Goal: Task Accomplishment & Management: Manage account settings

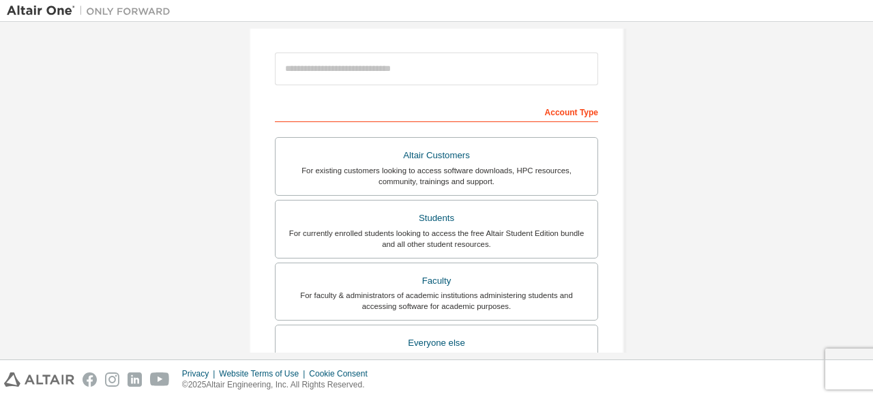
scroll to position [148, 0]
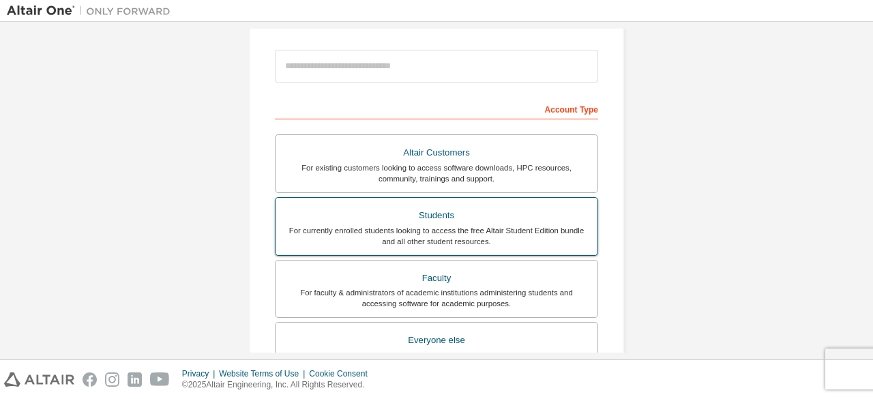
click at [482, 214] on div "Students" at bounding box center [437, 215] width 306 height 19
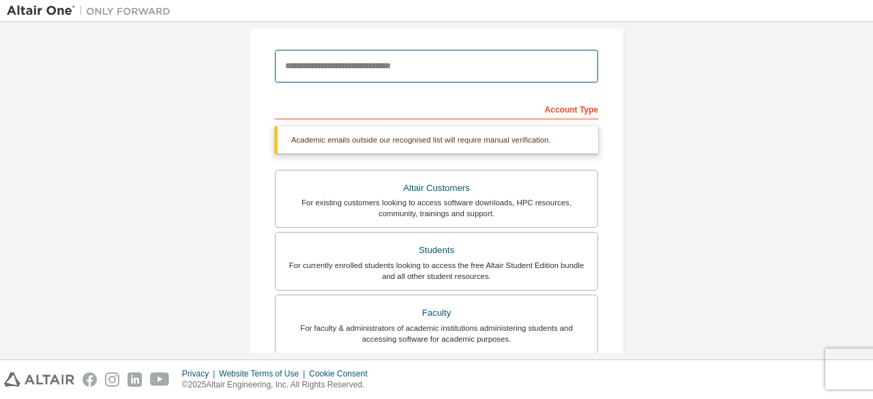
click at [480, 76] on input "email" at bounding box center [436, 66] width 323 height 33
type input "**********"
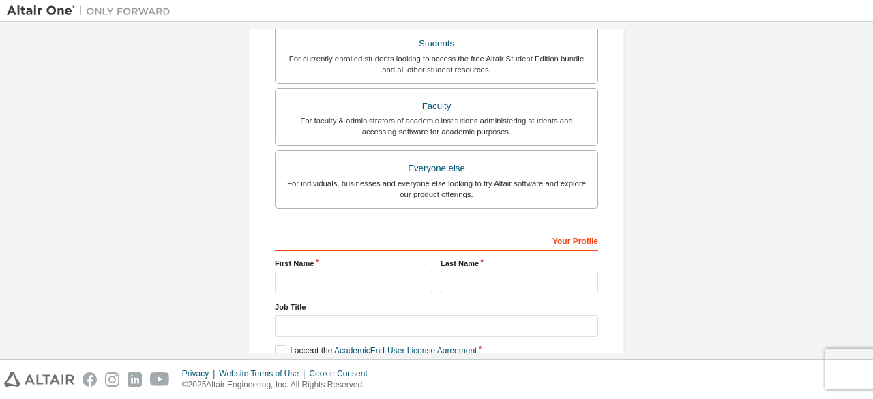
scroll to position [394, 0]
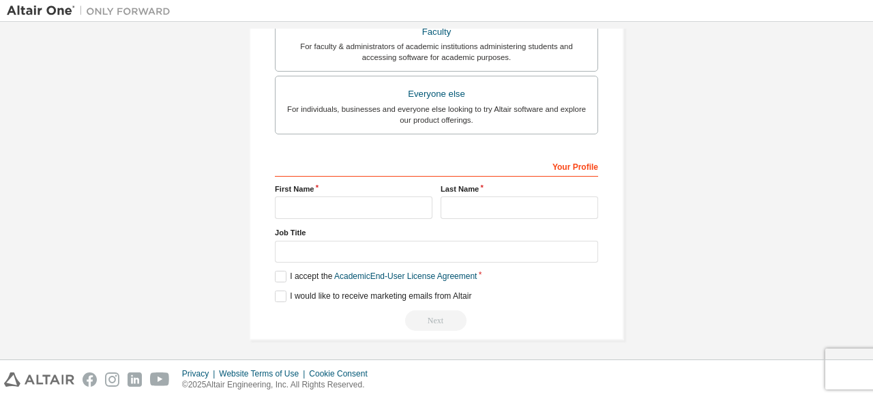
click at [381, 200] on input "text" at bounding box center [354, 207] width 158 height 23
type input "**********"
click at [505, 201] on input "text" at bounding box center [520, 207] width 158 height 23
type input "******"
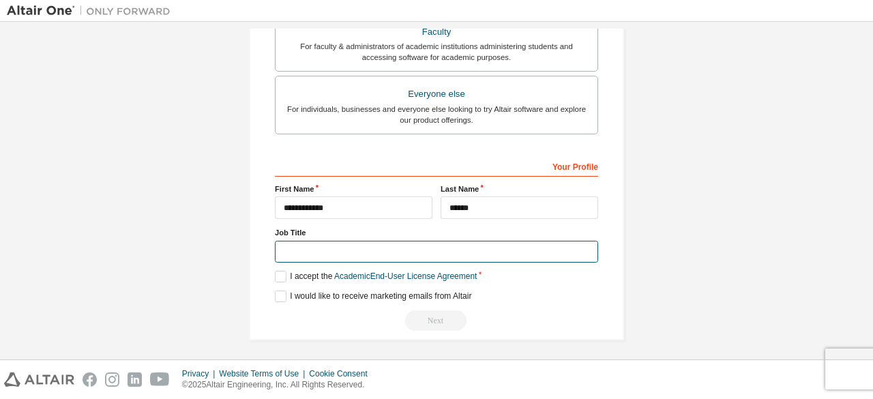
click at [439, 254] on input "text" at bounding box center [436, 252] width 323 height 23
type input "*******"
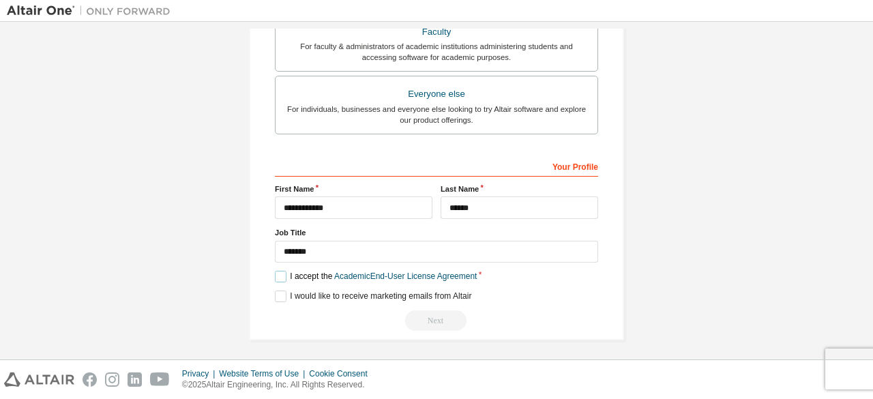
click at [281, 274] on label "I accept the Academic End-User License Agreement" at bounding box center [376, 277] width 202 height 12
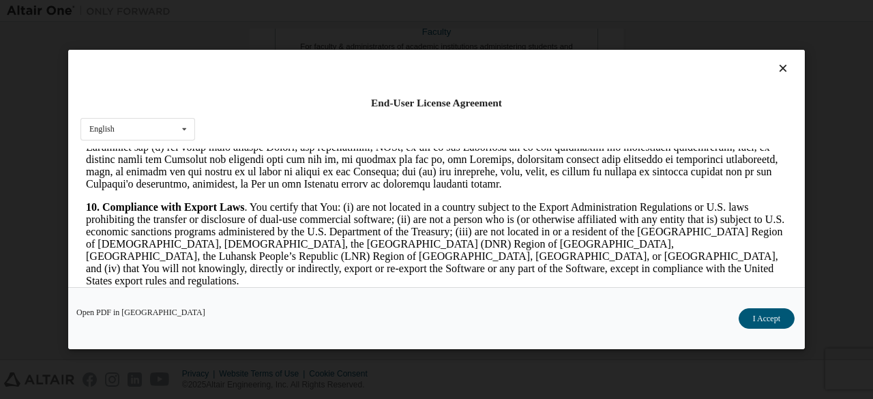
scroll to position [1750, 0]
click at [761, 318] on button "I Accept" at bounding box center [767, 318] width 56 height 20
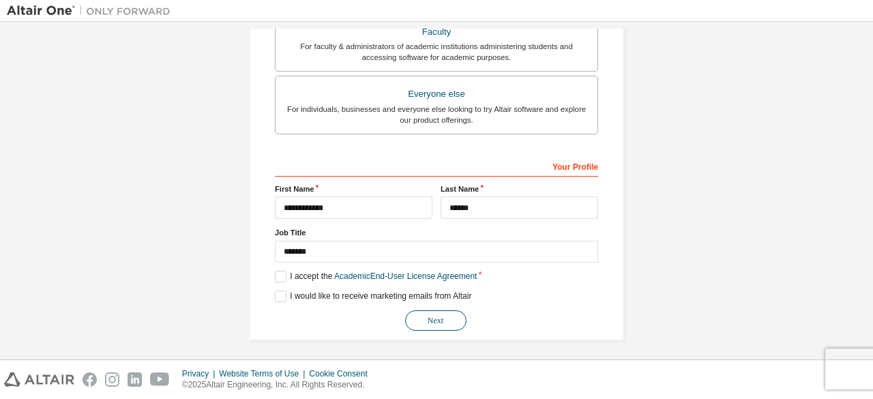
click at [445, 314] on button "Next" at bounding box center [435, 320] width 61 height 20
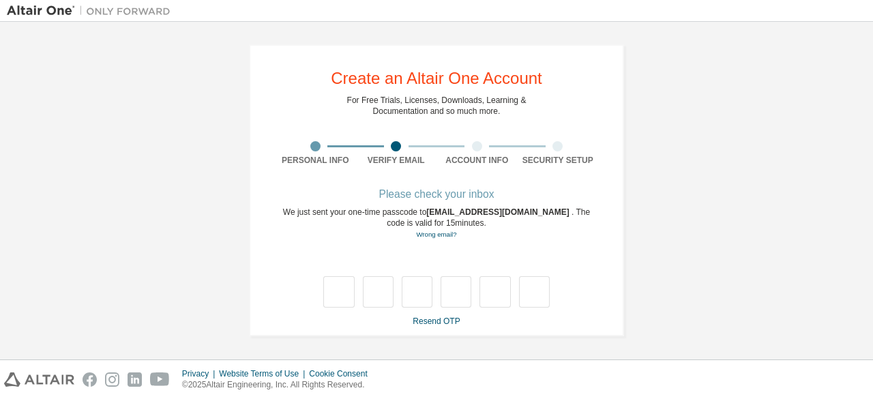
scroll to position [0, 0]
type input "*"
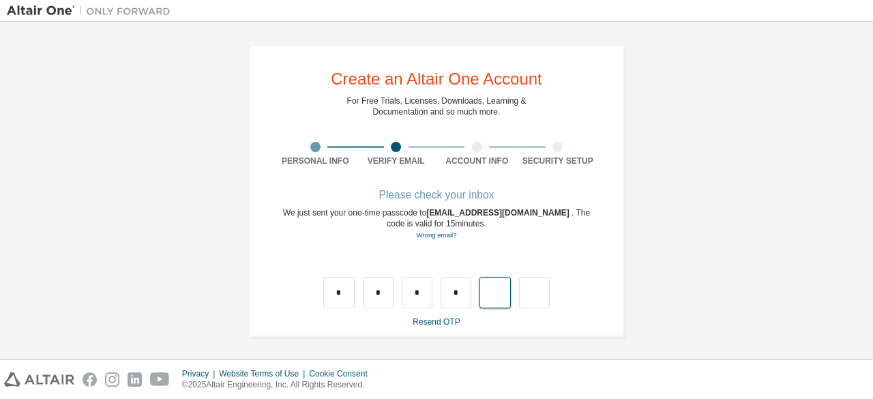
type input "*"
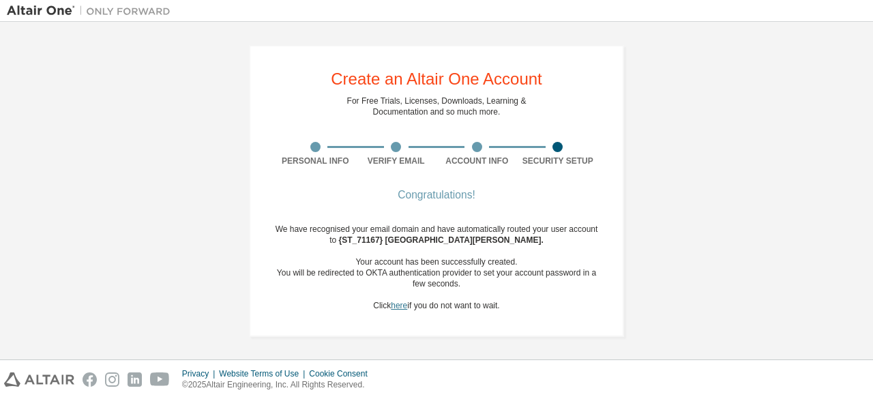
click at [392, 305] on link "here" at bounding box center [399, 306] width 16 height 10
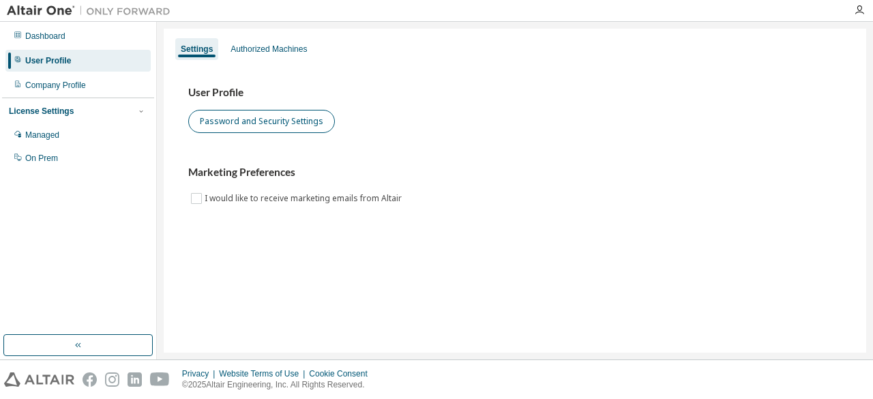
drag, startPoint x: 284, startPoint y: 143, endPoint x: 285, endPoint y: 117, distance: 26.0
click at [282, 128] on div "User Profile Password and Security Settings Marketing Preferences I would like …" at bounding box center [514, 146] width 653 height 121
click at [285, 114] on button "Password and Security Settings" at bounding box center [261, 121] width 147 height 23
click at [277, 130] on button "Password and Security Settings" at bounding box center [261, 121] width 147 height 23
